Goal: Information Seeking & Learning: Learn about a topic

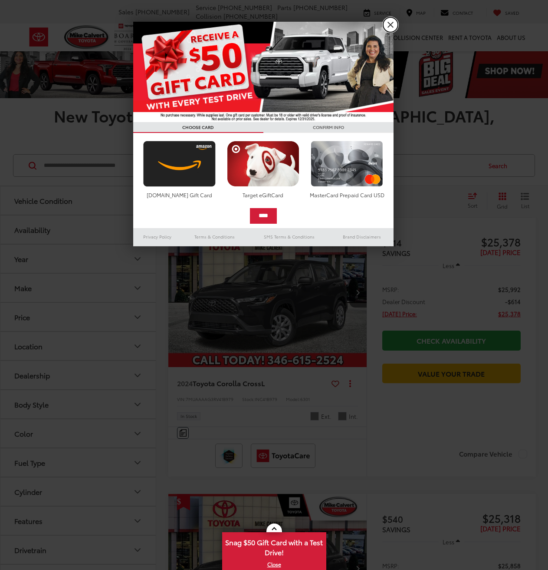
click at [389, 27] on link "X" at bounding box center [390, 24] width 15 height 15
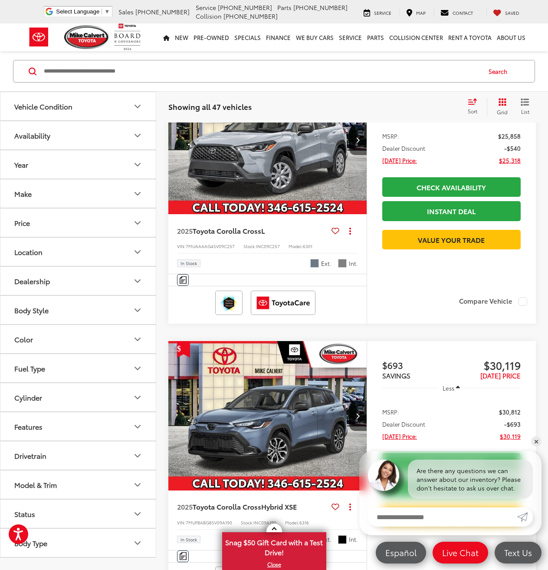
scroll to position [588, 0]
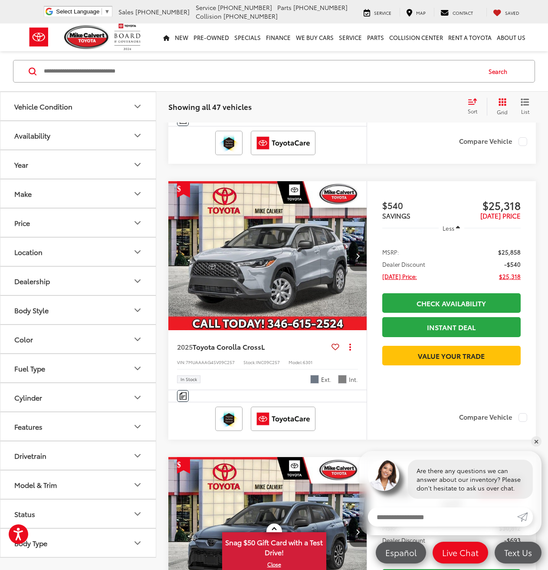
drag, startPoint x: 294, startPoint y: 287, endPoint x: 293, endPoint y: 179, distance: 107.3
click at [294, 287] on img "2025 Toyota Corolla Cross L 0" at bounding box center [268, 256] width 200 height 150
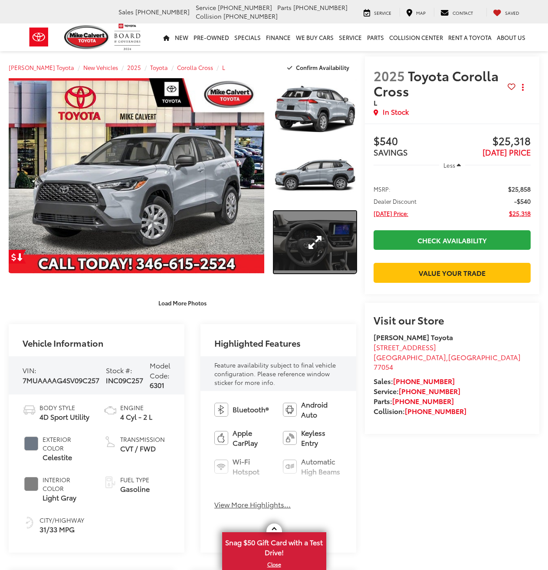
click at [310, 237] on link "Expand Photo 3" at bounding box center [315, 242] width 83 height 62
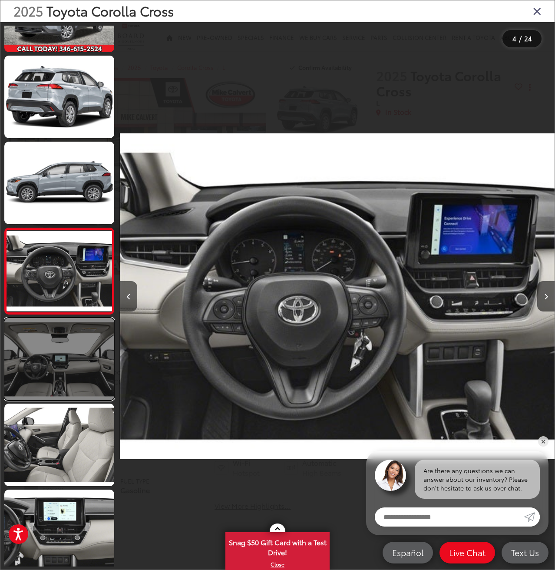
click at [96, 340] on link at bounding box center [59, 359] width 110 height 83
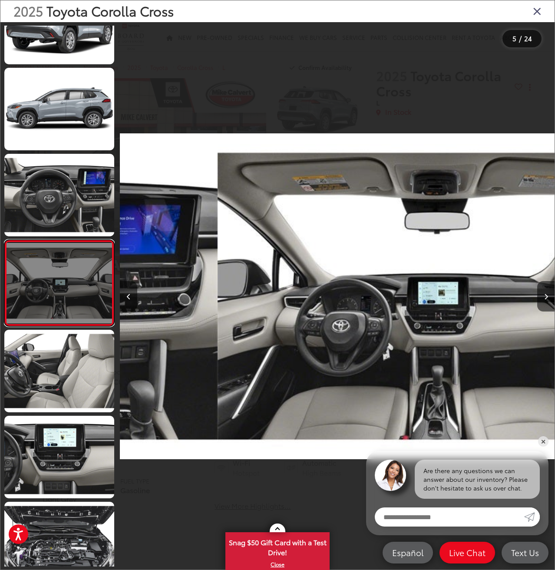
scroll to position [142, 0]
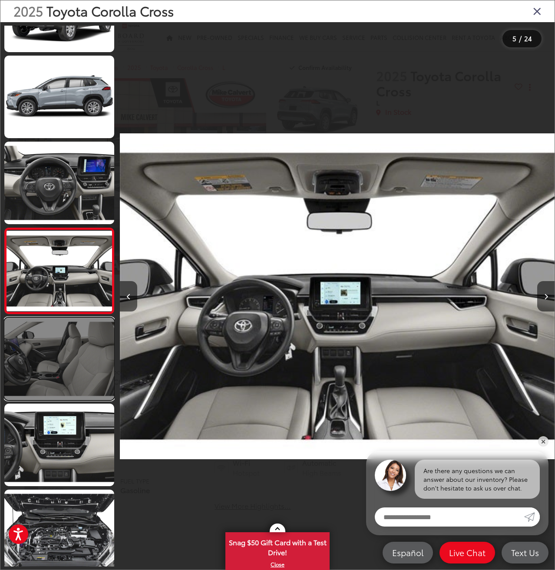
click at [83, 382] on link at bounding box center [59, 358] width 110 height 83
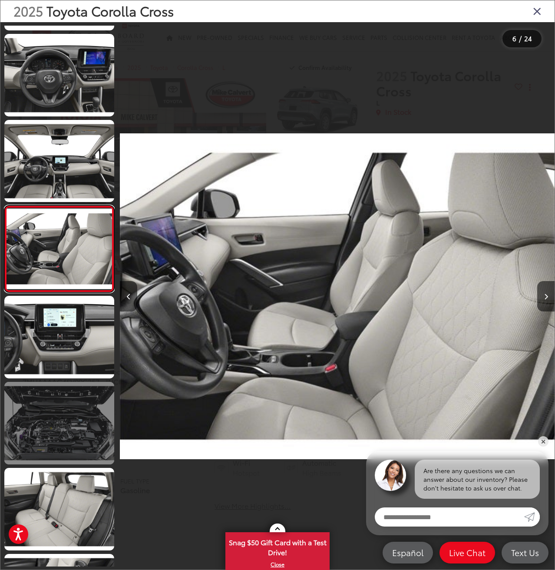
scroll to position [271, 0]
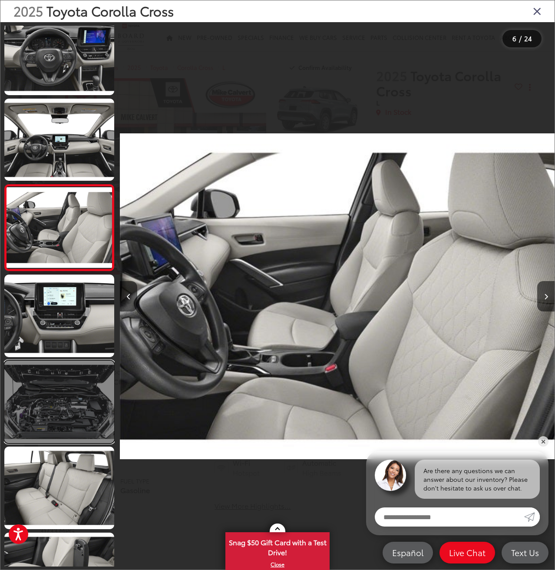
click at [93, 373] on link at bounding box center [59, 401] width 110 height 83
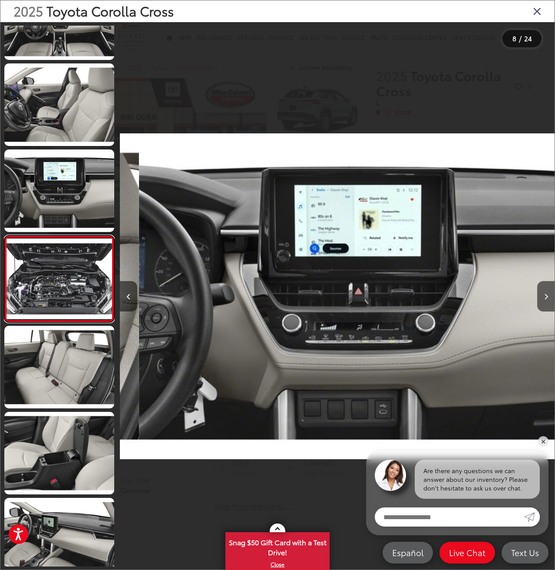
scroll to position [400, 0]
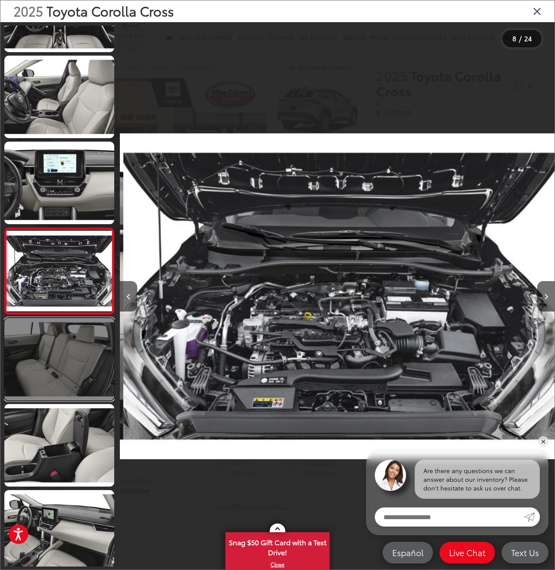
click at [82, 384] on link at bounding box center [59, 359] width 110 height 83
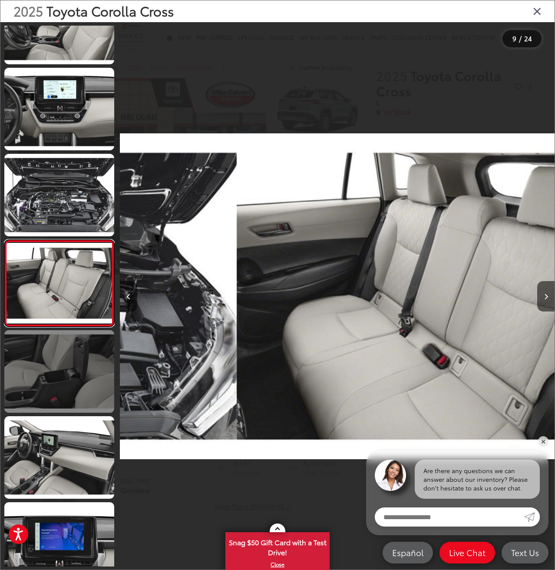
scroll to position [486, 0]
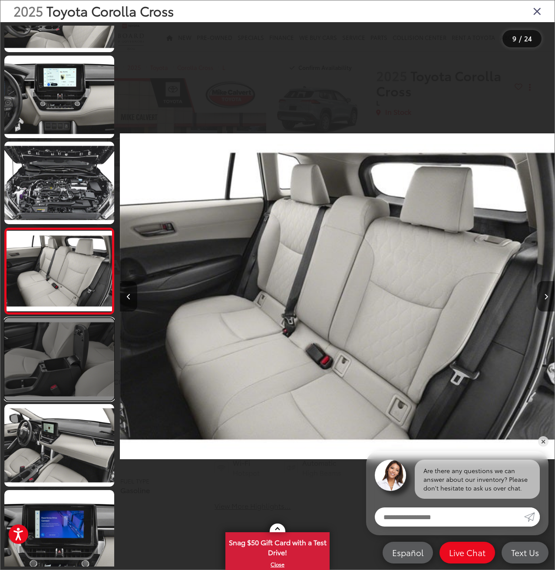
click at [83, 385] on link at bounding box center [59, 359] width 110 height 83
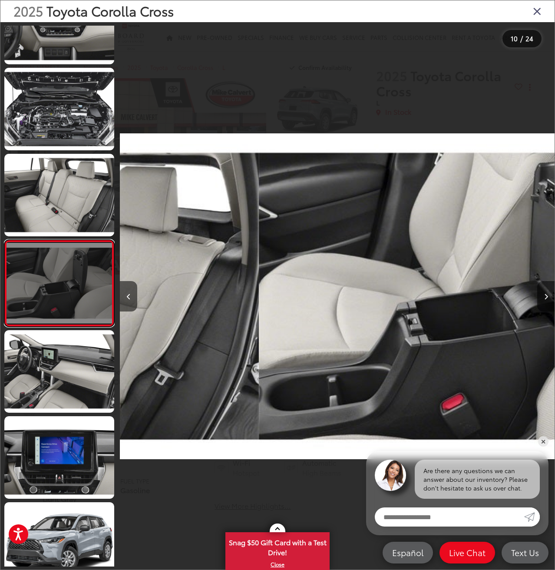
scroll to position [572, 0]
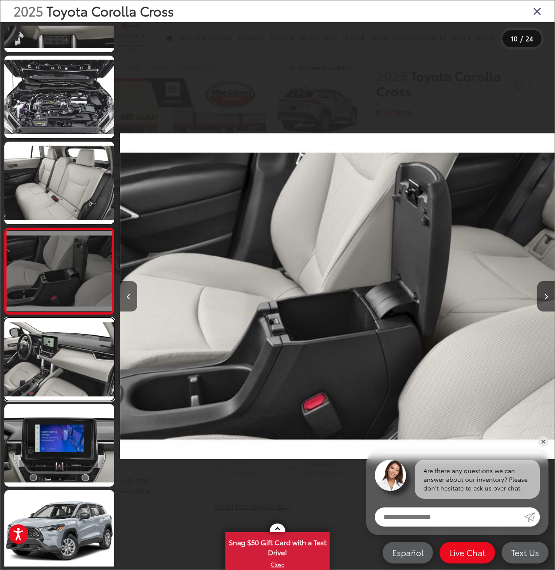
click at [83, 385] on link at bounding box center [59, 359] width 110 height 83
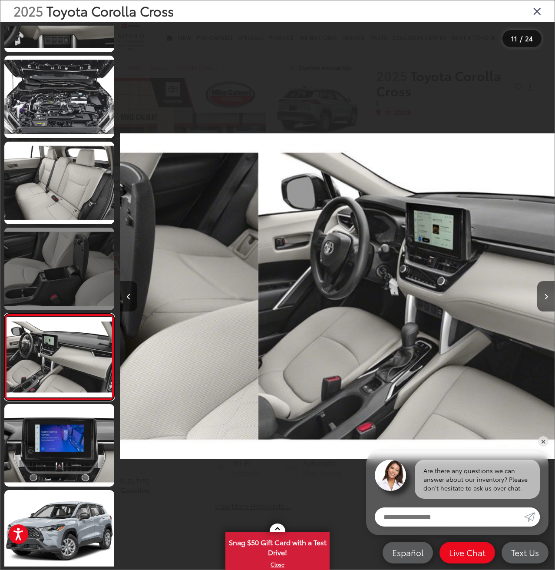
scroll to position [658, 0]
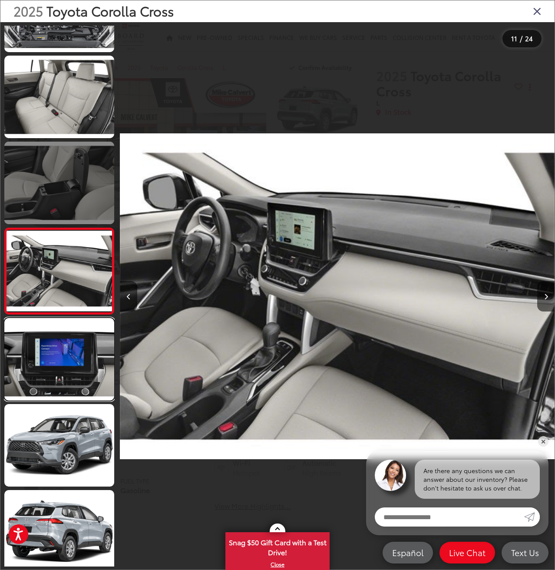
click at [83, 385] on link at bounding box center [59, 359] width 110 height 83
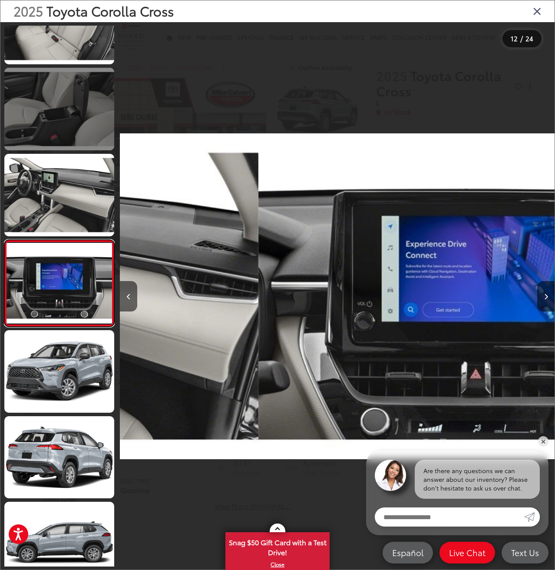
scroll to position [744, 0]
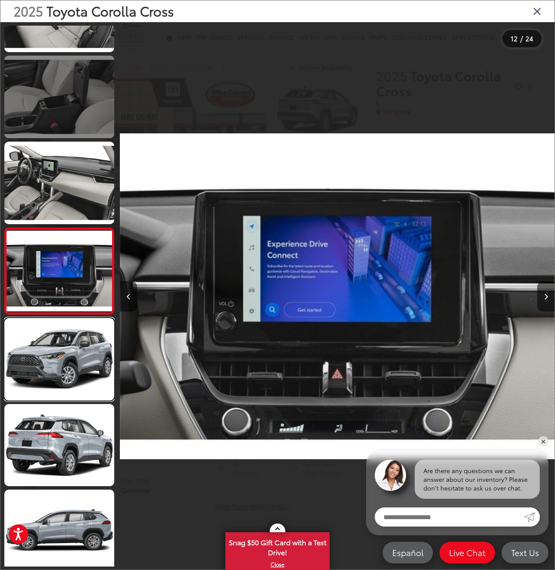
click at [83, 385] on link at bounding box center [59, 359] width 110 height 83
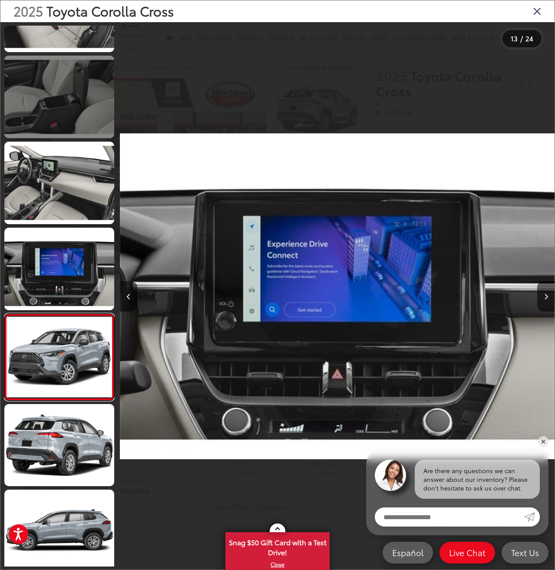
scroll to position [830, 0]
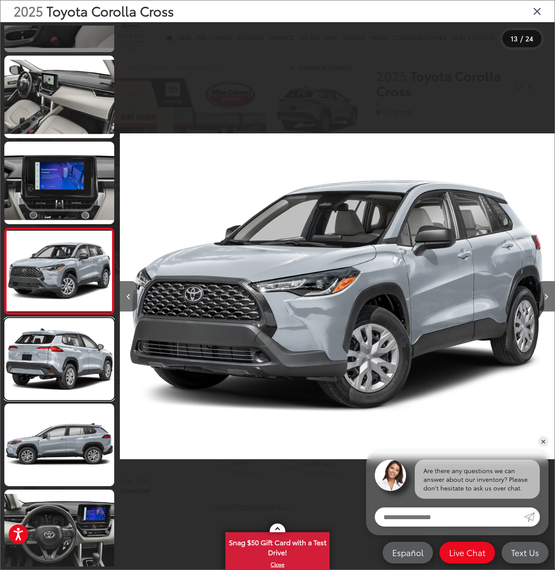
click at [83, 385] on link at bounding box center [59, 359] width 110 height 83
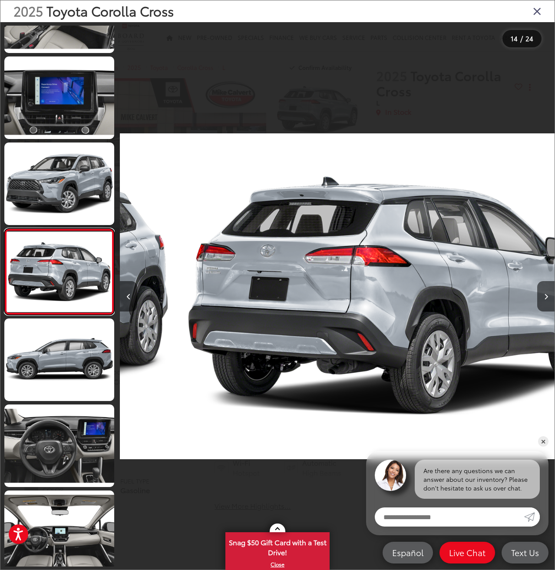
scroll to position [916, 0]
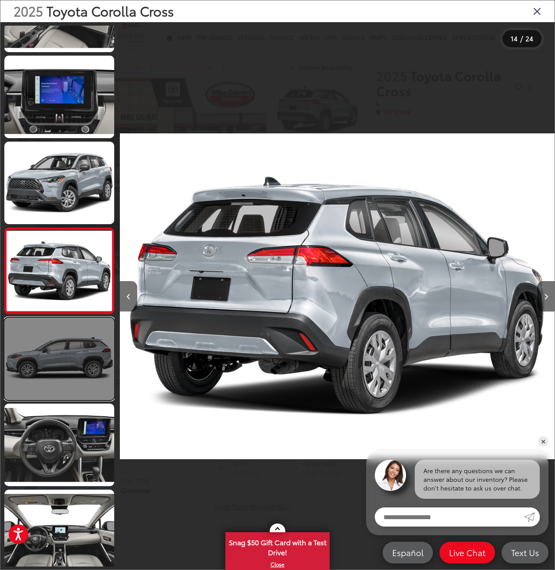
click at [81, 388] on link at bounding box center [59, 358] width 110 height 83
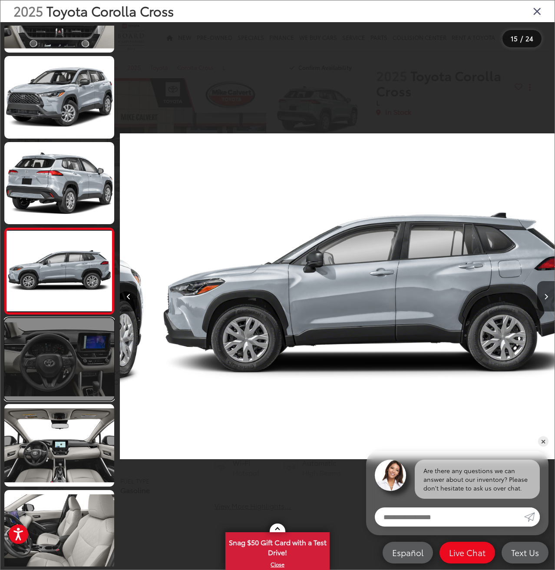
scroll to position [0, 0]
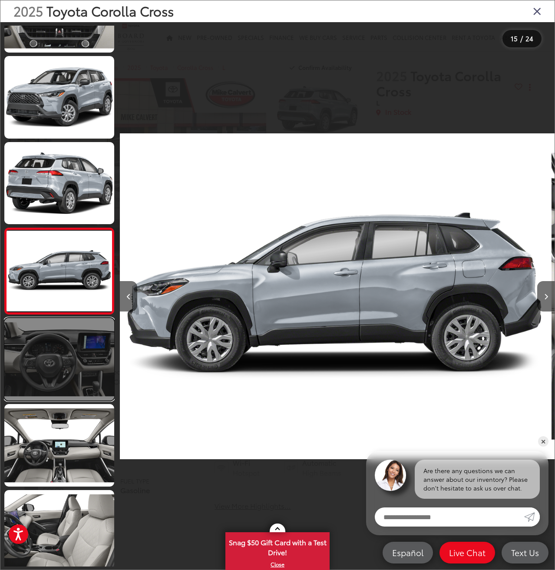
click at [82, 393] on link at bounding box center [59, 359] width 110 height 83
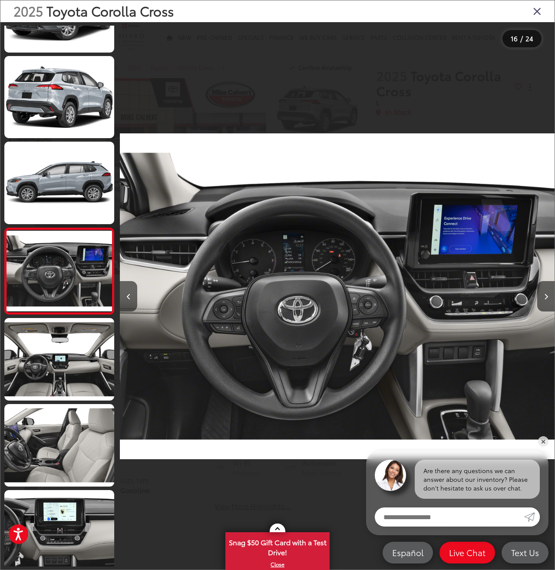
click at [535, 10] on icon "Close gallery" at bounding box center [537, 10] width 9 height 11
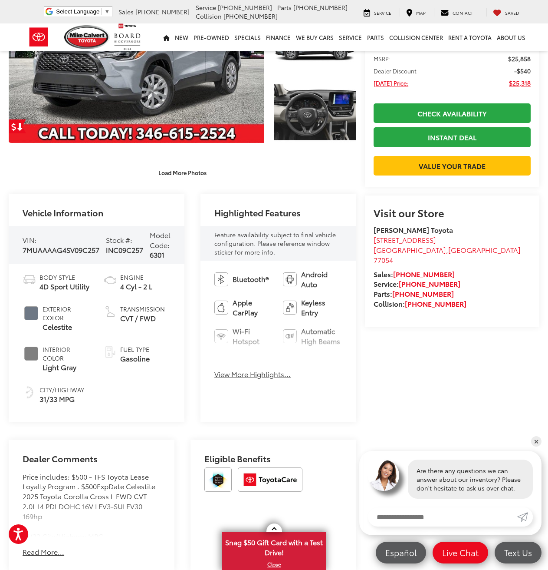
click at [245, 382] on div "Bluetooth® Android Auto Apple CarPlay Keyless Entry Wi-Fi Hotspot Automatic Hig…" at bounding box center [279, 327] width 156 height 132
click at [248, 370] on div "Bluetooth® Android Auto Apple CarPlay Keyless Entry Wi-Fi Hotspot Automatic Hig…" at bounding box center [279, 327] width 156 height 132
click at [251, 377] on button "View More Highlights..." at bounding box center [253, 374] width 76 height 10
click at [251, 377] on span "Emergency Brake Assist" at bounding box center [253, 370] width 41 height 20
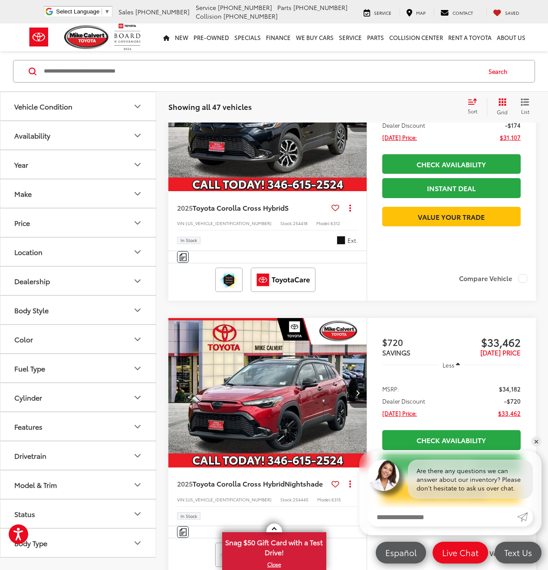
scroll to position [2359, 0]
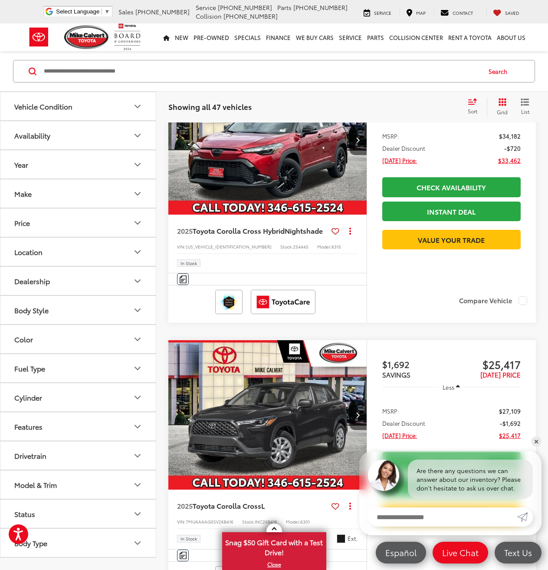
click at [282, 215] on img "2025 Toyota Corolla Cross Hybrid Hybrid Nightshade 0" at bounding box center [268, 140] width 200 height 150
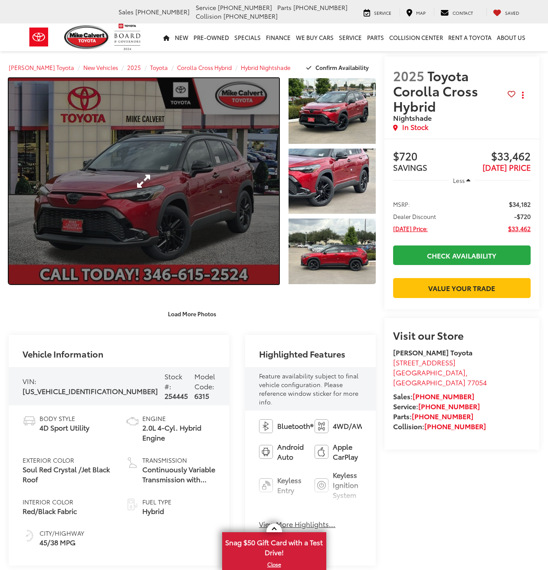
click at [204, 185] on link "Expand Photo 0" at bounding box center [144, 181] width 271 height 206
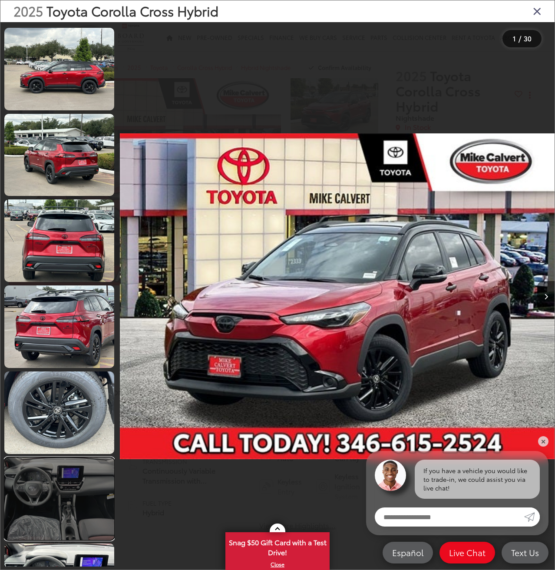
click at [78, 474] on link at bounding box center [59, 498] width 110 height 83
